Goal: Find specific page/section: Find specific page/section

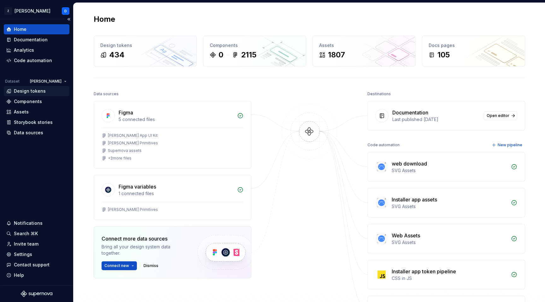
click at [38, 93] on div "Design tokens" at bounding box center [30, 91] width 32 height 6
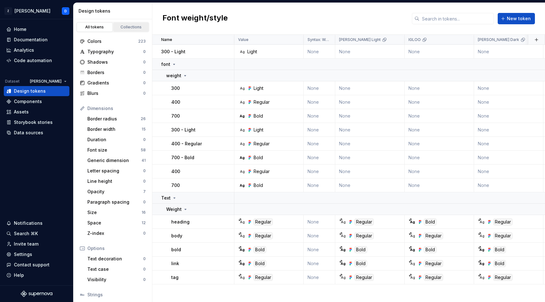
click at [136, 24] on link "Collections" at bounding box center [131, 26] width 36 height 9
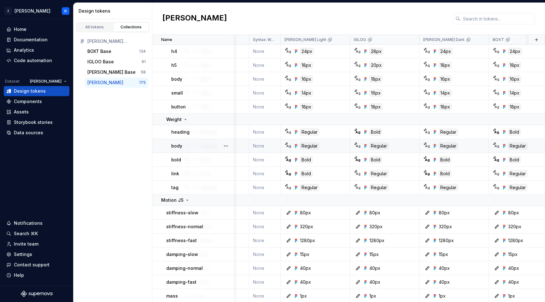
scroll to position [2335, 59]
